Goal: Check status: Check status

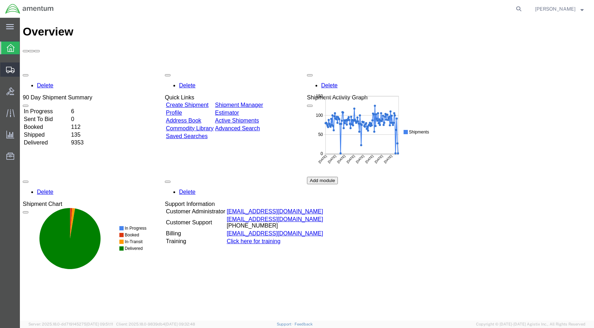
click at [9, 70] on icon at bounding box center [10, 70] width 9 height 6
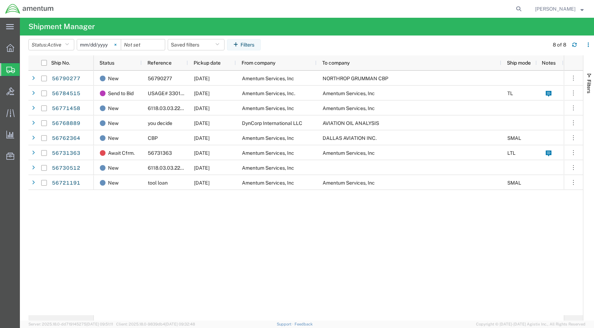
click at [116, 44] on svg-icon at bounding box center [115, 44] width 11 height 11
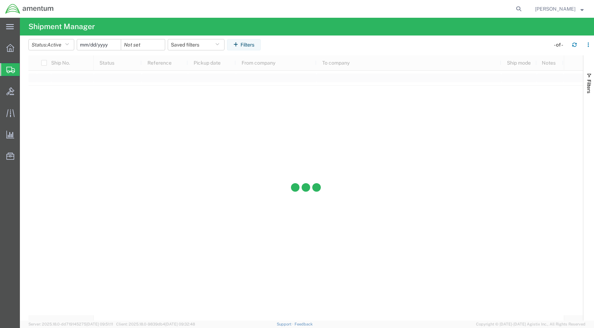
click at [97, 44] on input "date" at bounding box center [99, 44] width 44 height 11
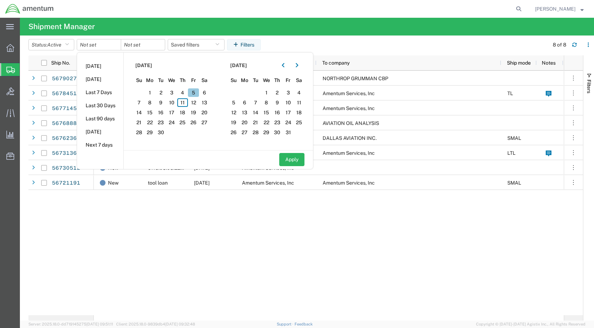
click at [196, 94] on span "5" at bounding box center [193, 92] width 11 height 9
click at [144, 102] on span "7" at bounding box center [138, 102] width 11 height 9
click at [295, 156] on button "Apply" at bounding box center [291, 159] width 25 height 13
type input "[DATE]"
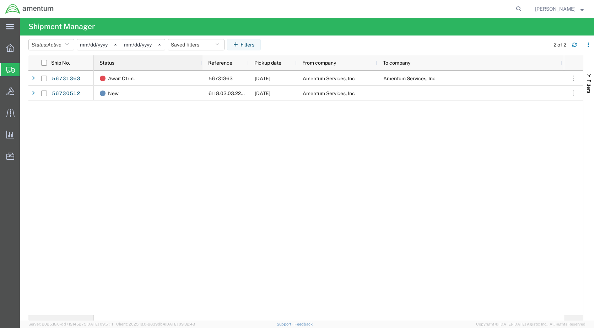
drag, startPoint x: 140, startPoint y: 63, endPoint x: 201, endPoint y: 64, distance: 60.7
click at [201, 64] on div at bounding box center [202, 62] width 3 height 15
click at [73, 48] on button "Status: Active" at bounding box center [51, 44] width 46 height 11
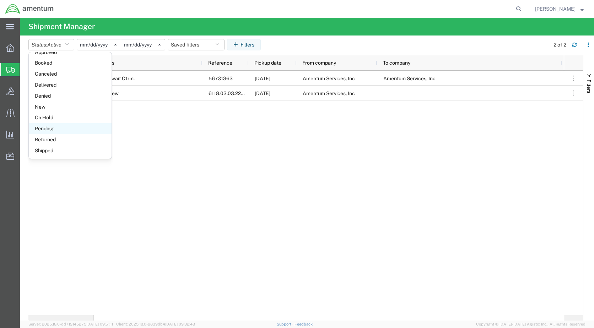
scroll to position [41, 0]
click at [51, 151] on span "Shipped" at bounding box center [70, 150] width 83 height 11
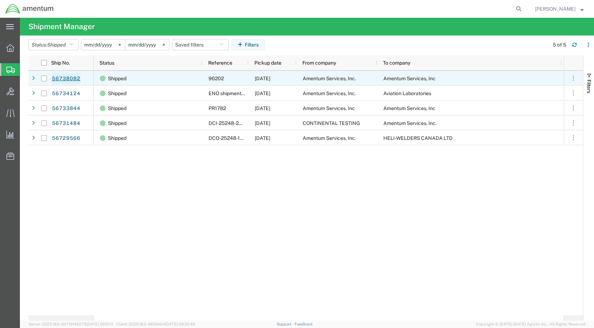
click at [73, 79] on link "56738082" at bounding box center [65, 78] width 29 height 11
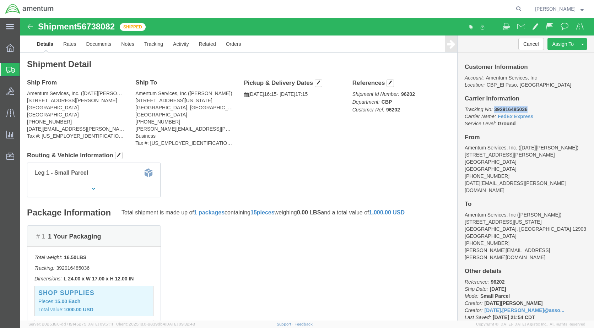
drag, startPoint x: 505, startPoint y: 92, endPoint x: 470, endPoint y: 94, distance: 34.9
click p "Tracking No: 392916485036 Carrier Name: FedEx Express FedEx Express Service Lev…"
copy b "392916485036"
